Goal: Unclear

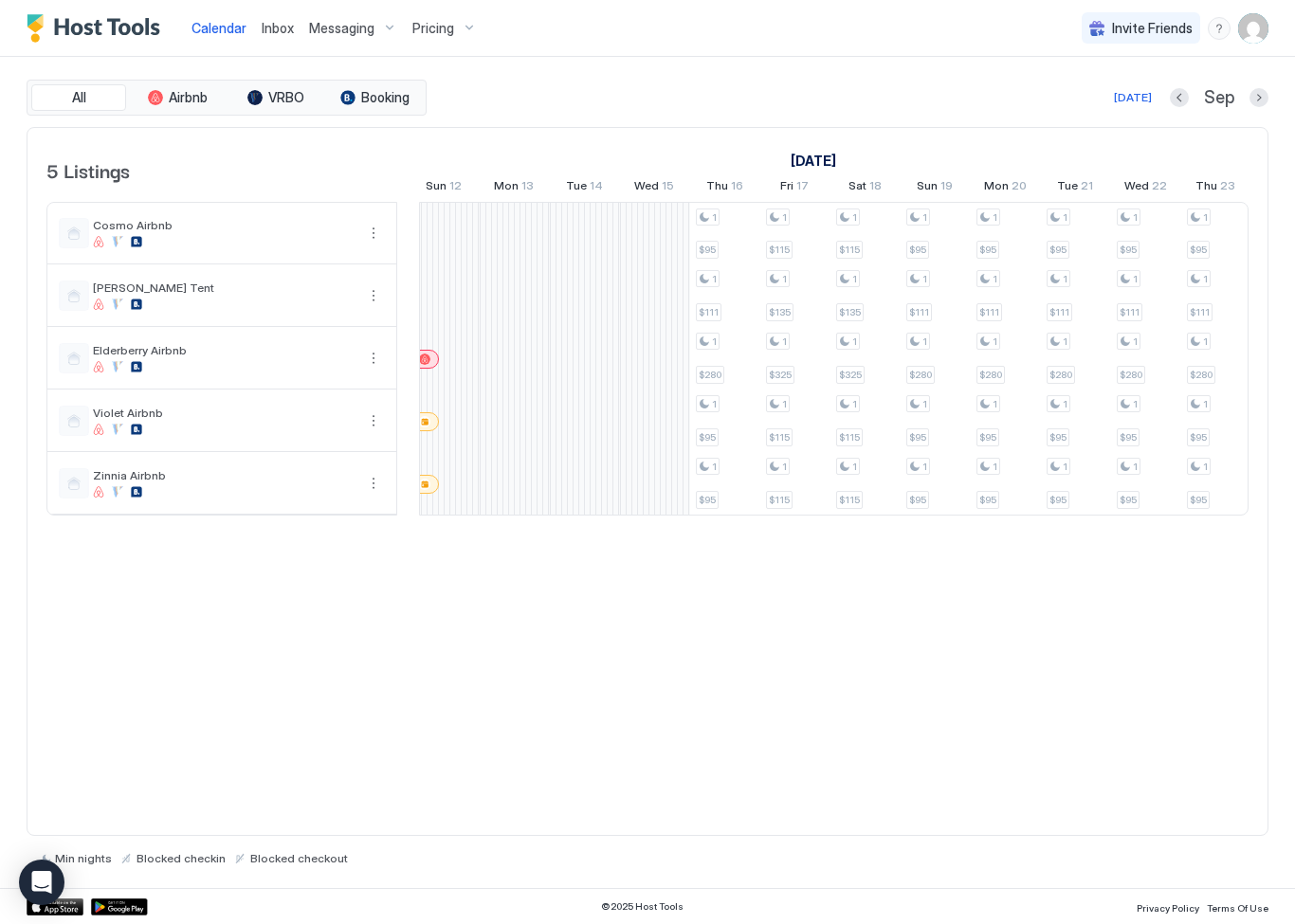
scroll to position [0, 1213]
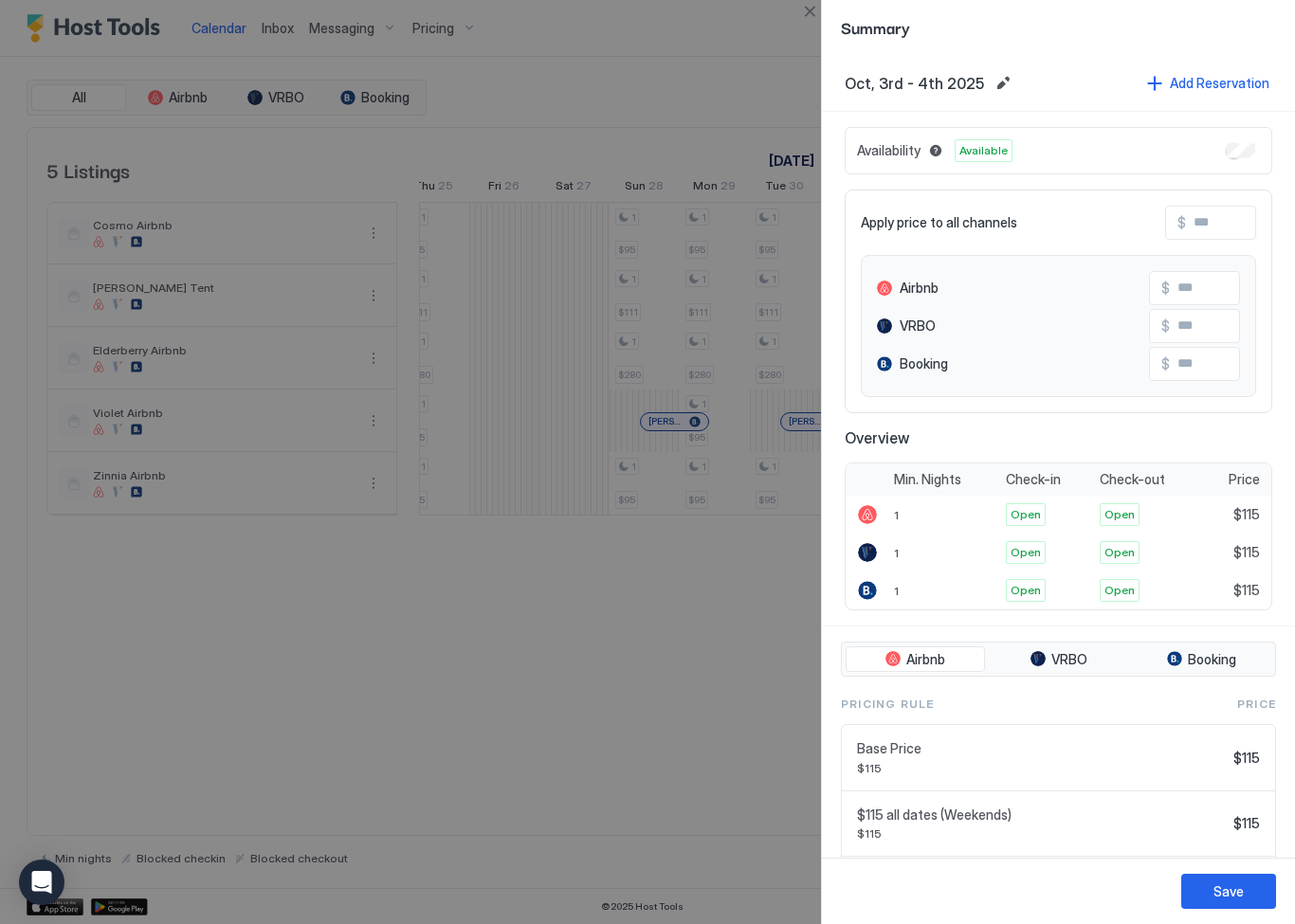
click at [716, 608] on div at bounding box center [647, 462] width 1295 height 924
click at [691, 637] on div at bounding box center [647, 462] width 1295 height 924
click at [693, 643] on div at bounding box center [647, 462] width 1295 height 924
click at [788, 589] on div at bounding box center [647, 462] width 1295 height 924
click at [787, 588] on div at bounding box center [647, 462] width 1295 height 924
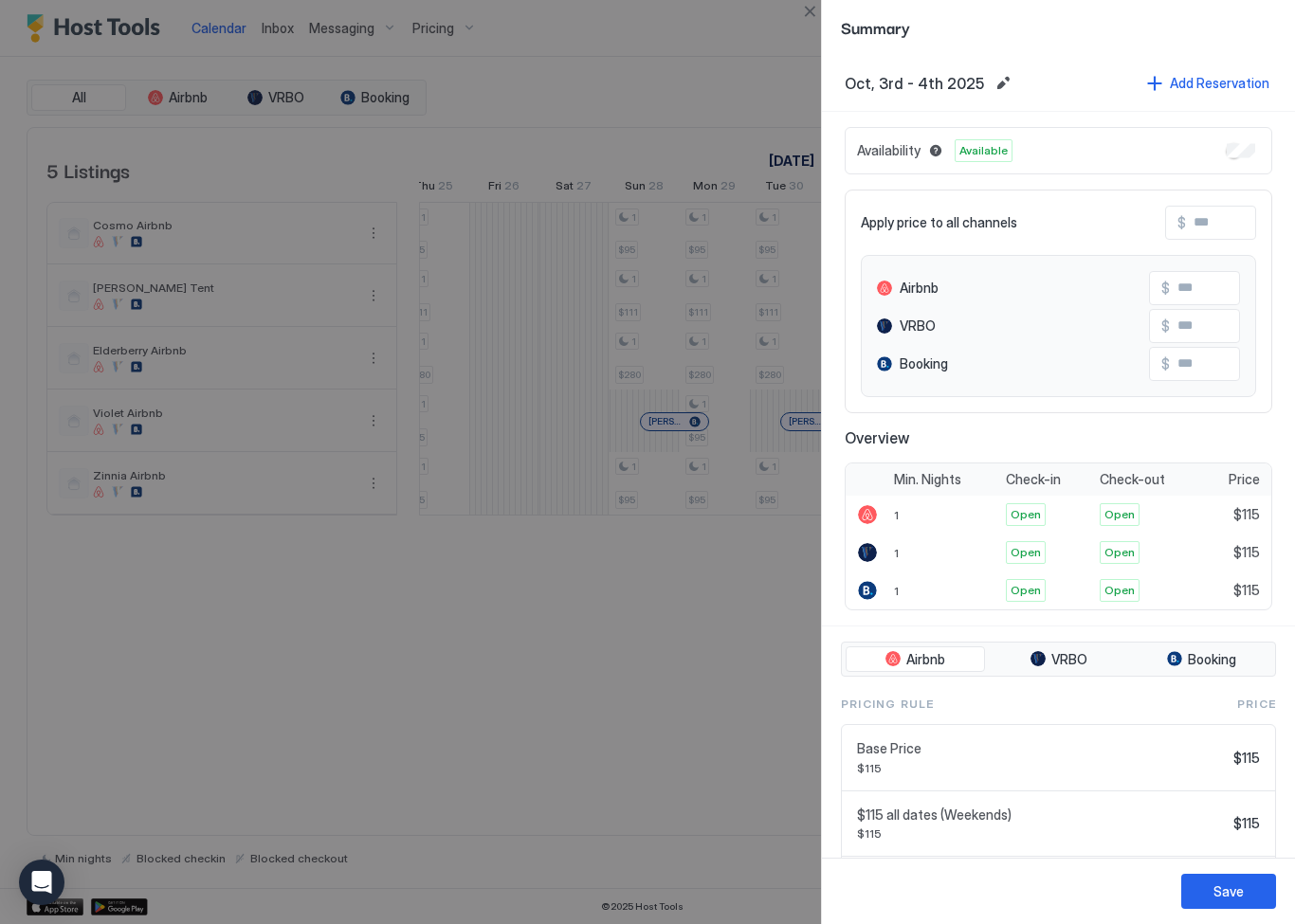
click at [746, 601] on div at bounding box center [647, 462] width 1295 height 924
click at [689, 617] on div at bounding box center [647, 462] width 1295 height 924
click at [707, 607] on div at bounding box center [647, 462] width 1295 height 924
click at [706, 606] on div at bounding box center [647, 462] width 1295 height 924
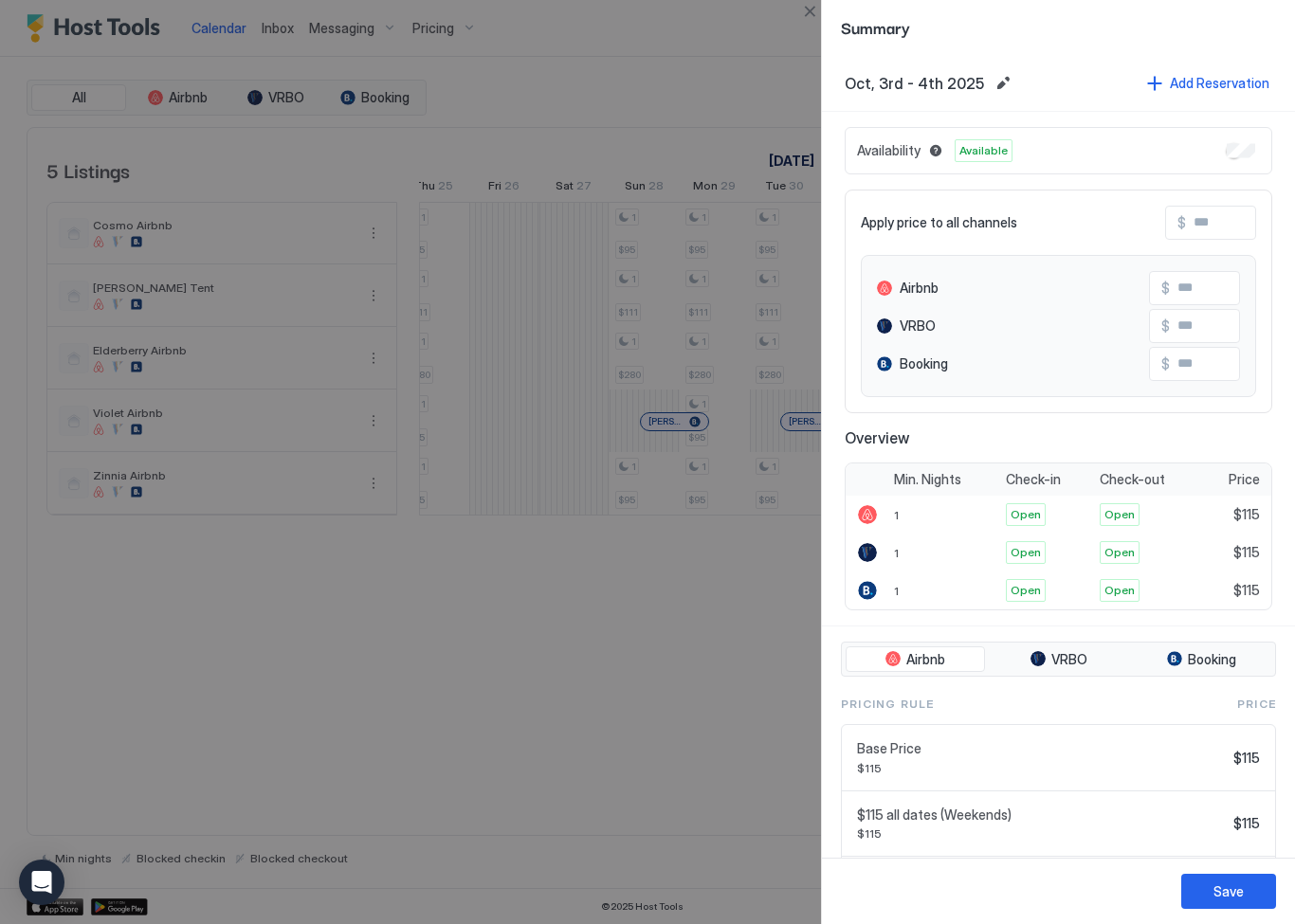
click at [751, 714] on div at bounding box center [647, 462] width 1295 height 924
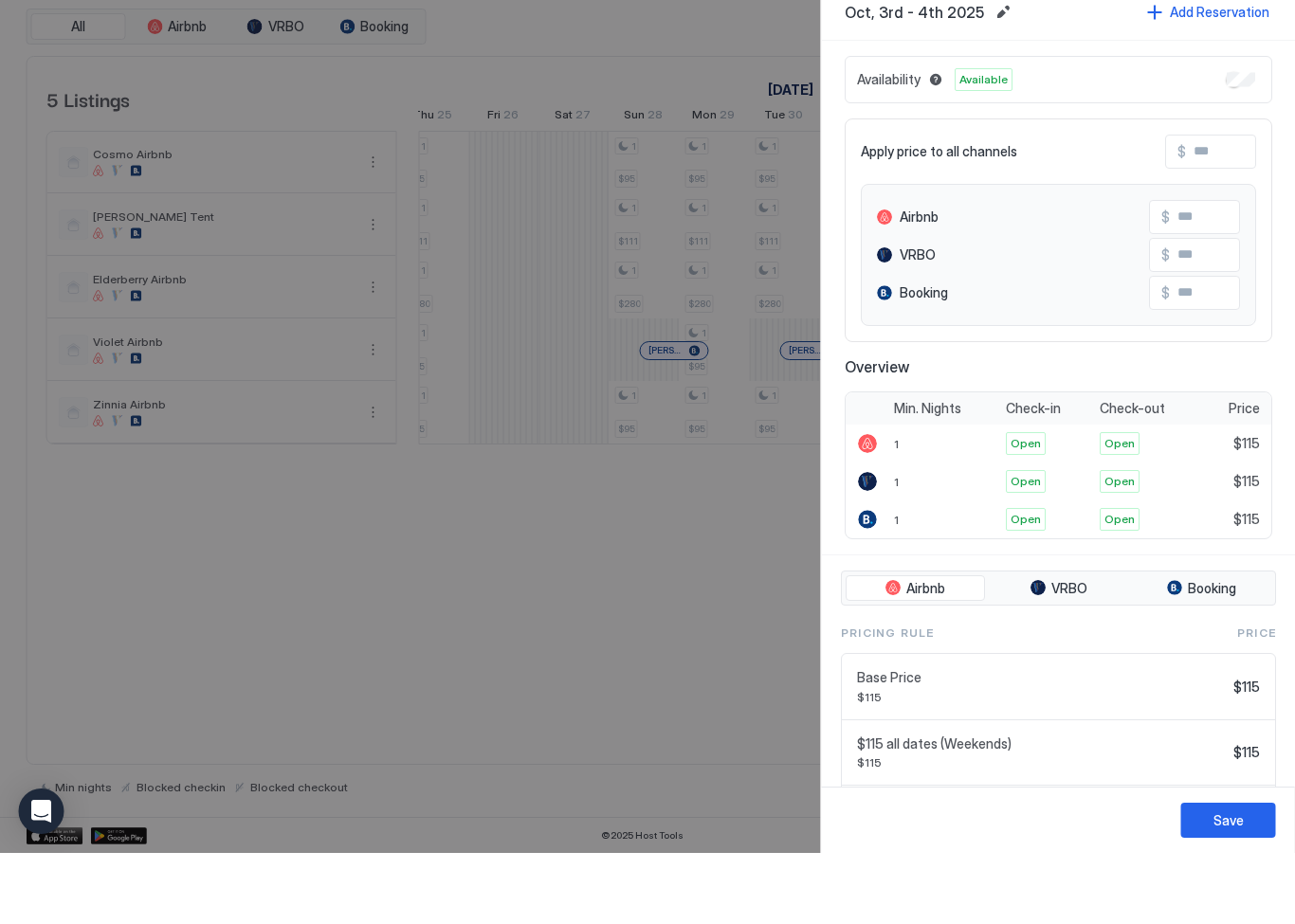
click at [1213, 881] on div "Save" at bounding box center [1227, 891] width 30 height 20
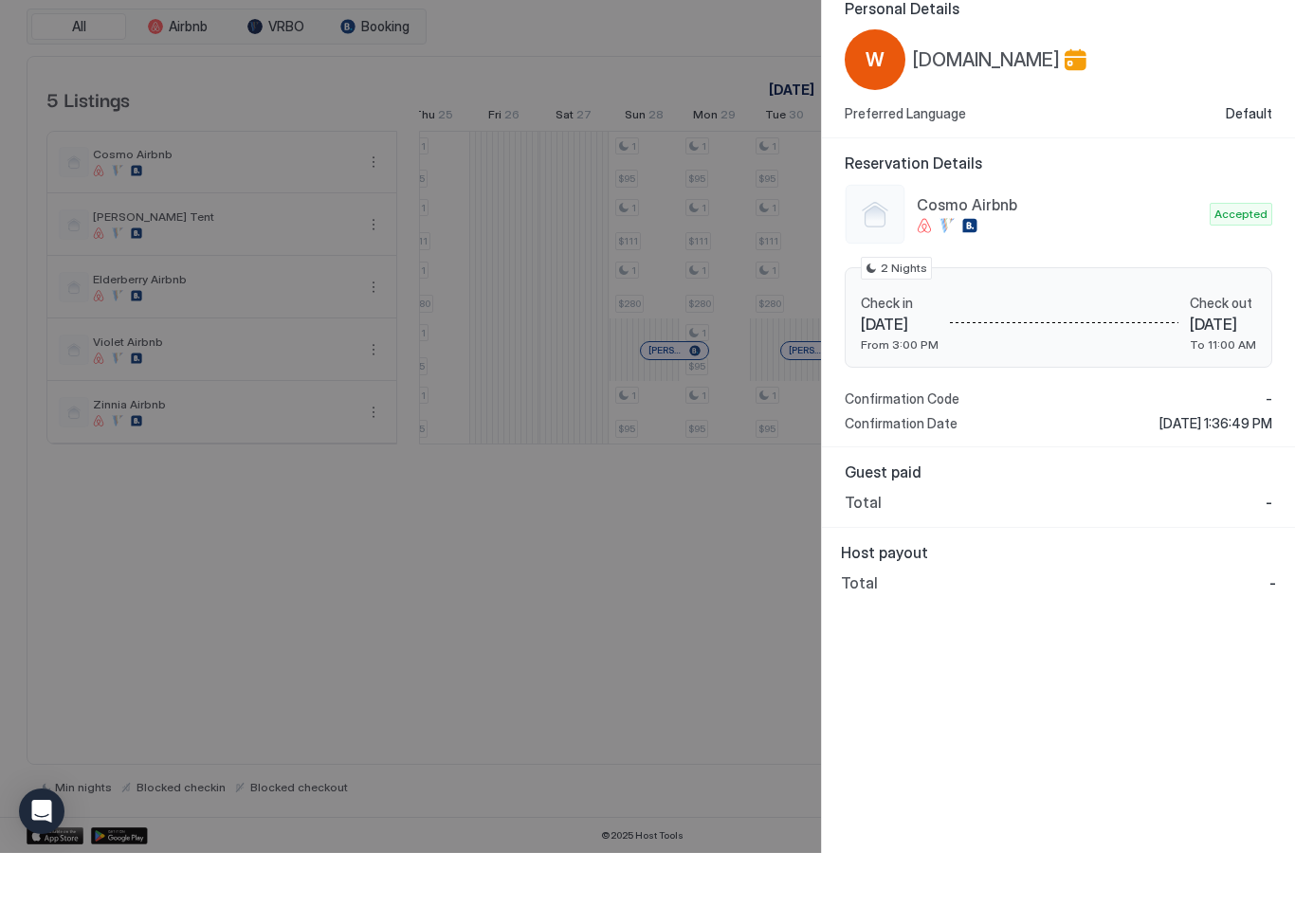
click at [681, 606] on div at bounding box center [647, 462] width 1295 height 924
click at [669, 564] on div at bounding box center [647, 462] width 1295 height 924
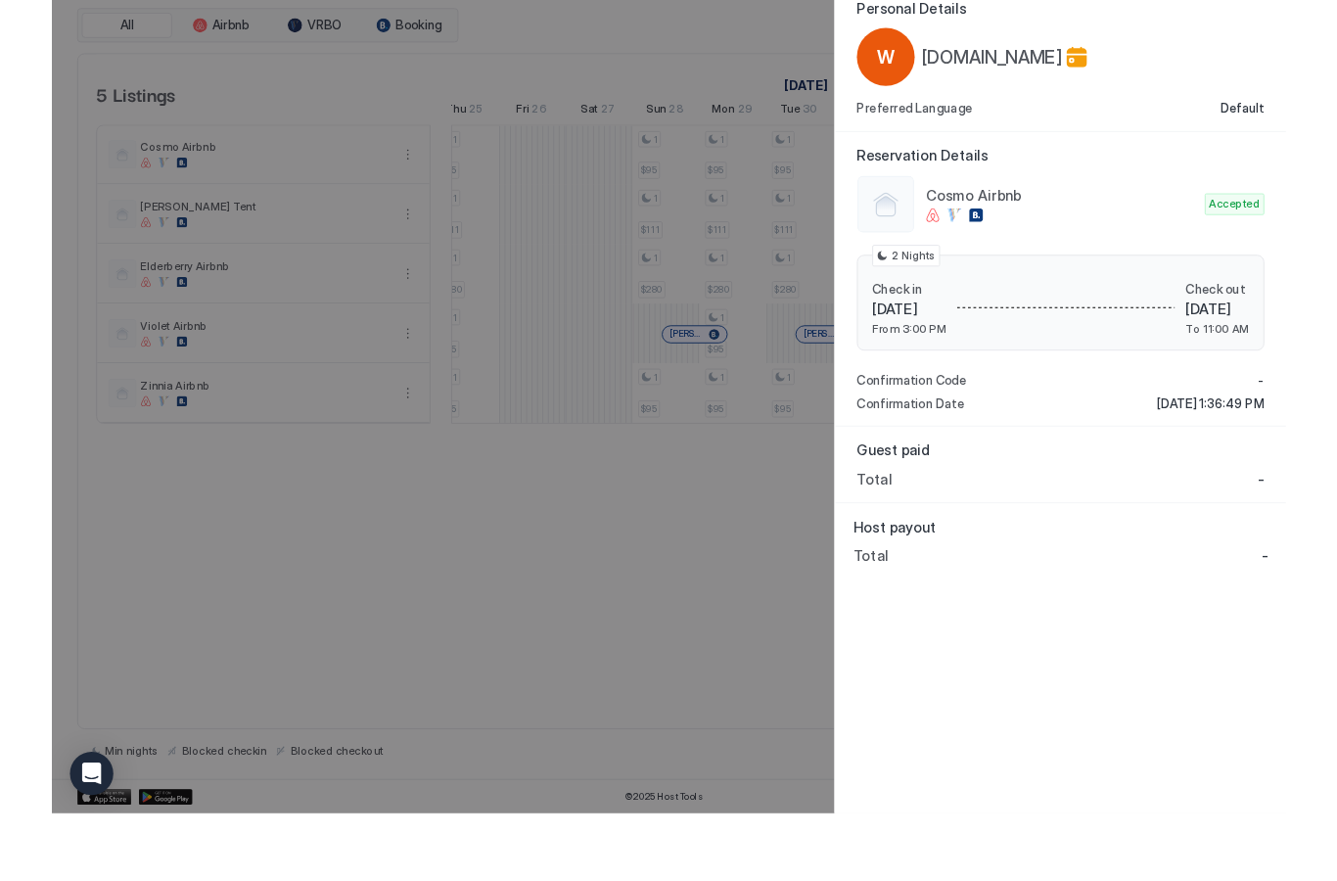
scroll to position [73, 0]
